Goal: Task Accomplishment & Management: Manage account settings

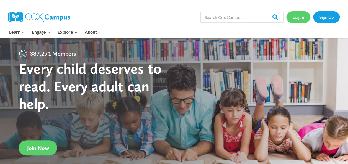
click at [299, 17] on link "Log In" at bounding box center [298, 16] width 24 height 11
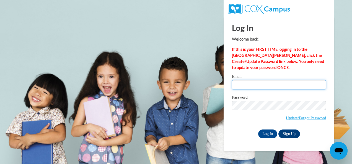
click at [249, 83] on input "Email" at bounding box center [279, 84] width 94 height 9
click at [253, 86] on input "Email" at bounding box center [279, 84] width 94 height 9
type input "ksmith8454@lauderdale.k12.ms.us"
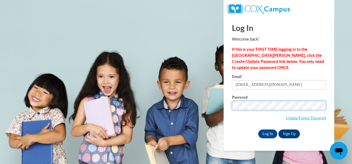
click at [258, 130] on input "Log In" at bounding box center [267, 134] width 19 height 9
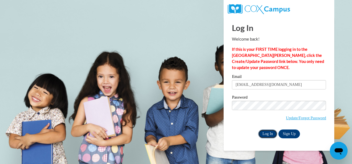
click at [268, 134] on input "Log In" at bounding box center [267, 134] width 19 height 9
click at [266, 132] on input "Log In" at bounding box center [267, 134] width 19 height 9
click at [264, 134] on input "Log In" at bounding box center [267, 134] width 19 height 9
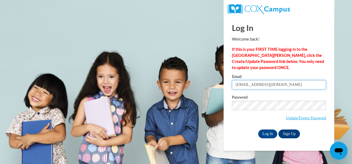
click at [309, 88] on input "ksmith8454@lauderdale.k12.ms.us" at bounding box center [279, 84] width 94 height 9
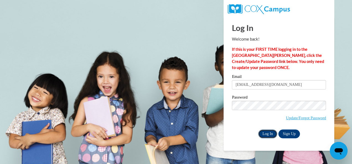
click at [269, 134] on input "Log In" at bounding box center [267, 134] width 19 height 9
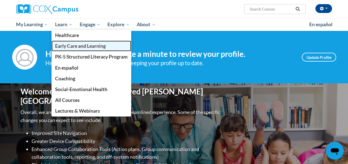
click at [70, 50] on link "Early Care and Learning" at bounding box center [91, 46] width 80 height 11
